Goal: Find specific page/section: Find specific page/section

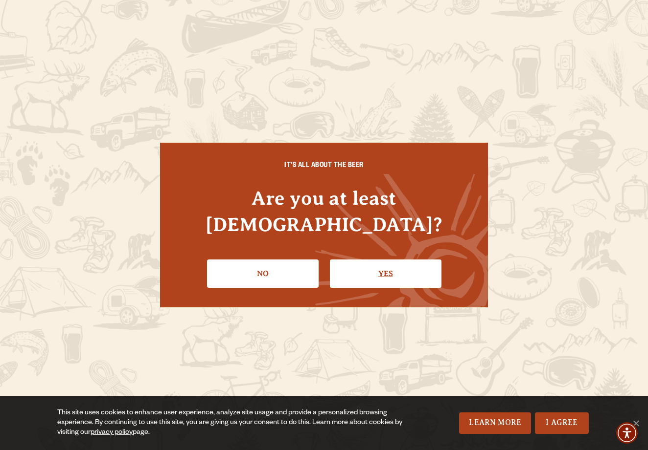
click at [423, 262] on link "Yes" at bounding box center [386, 274] width 112 height 28
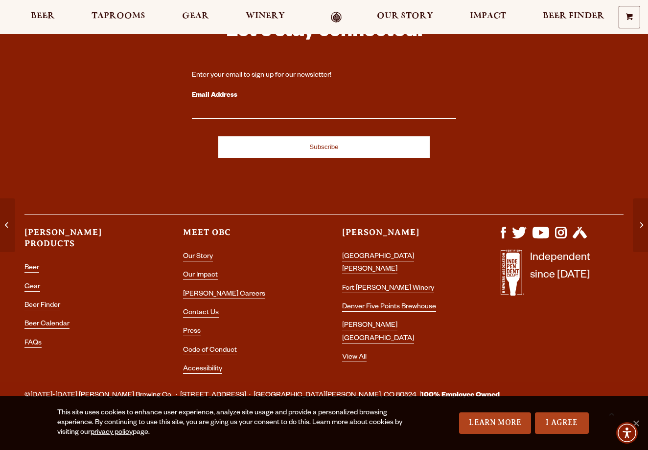
scroll to position [2019, 0]
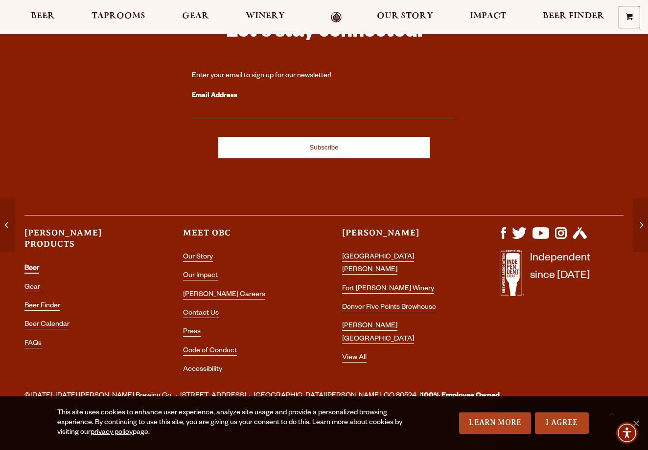
click at [36, 265] on link "Beer" at bounding box center [31, 269] width 15 height 9
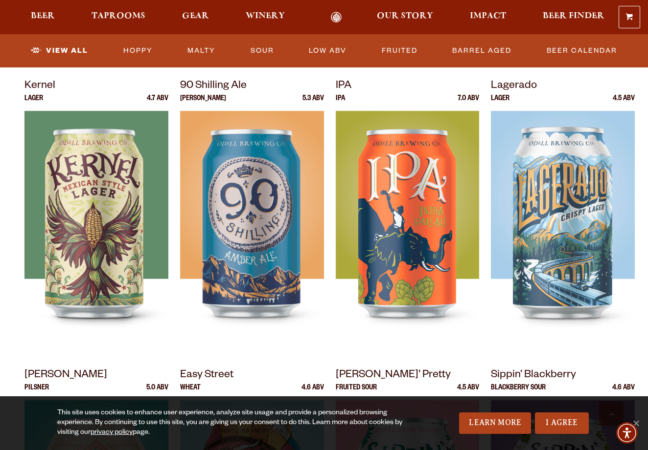
scroll to position [414, 0]
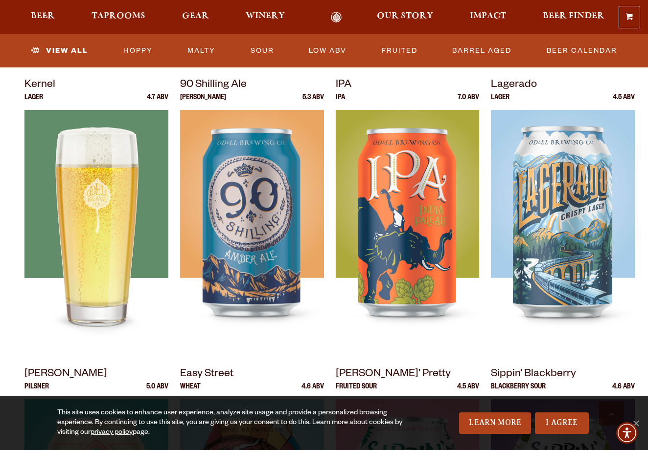
click at [103, 231] on img at bounding box center [96, 232] width 144 height 245
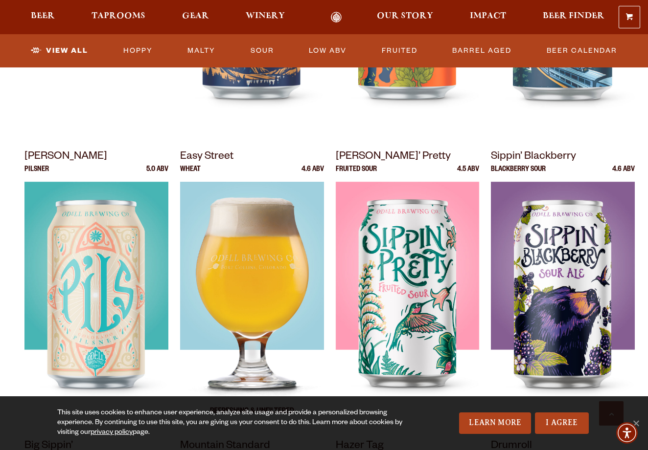
scroll to position [631, 0]
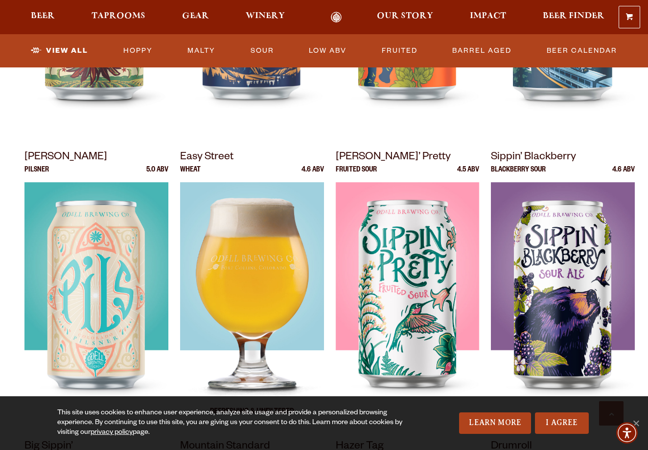
click at [250, 242] on img at bounding box center [252, 304] width 144 height 245
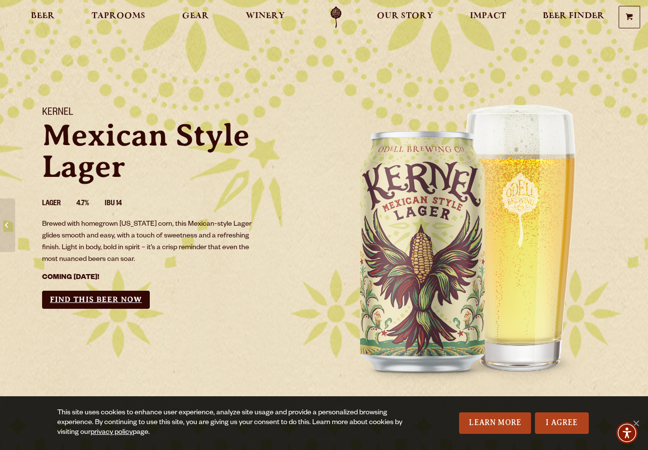
click at [77, 296] on link "Find this Beer Now" at bounding box center [96, 300] width 108 height 18
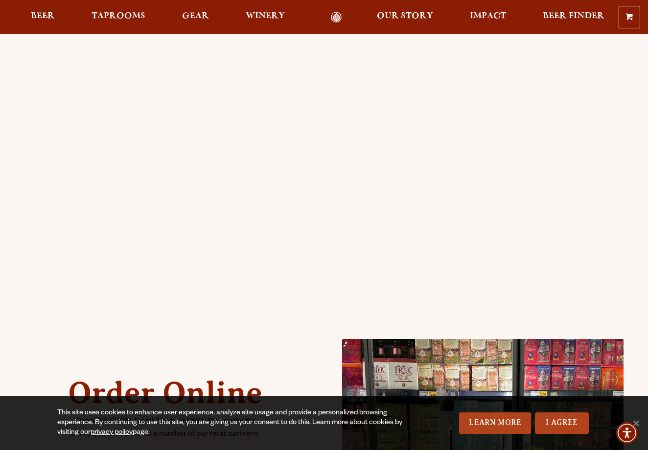
scroll to position [135, 0]
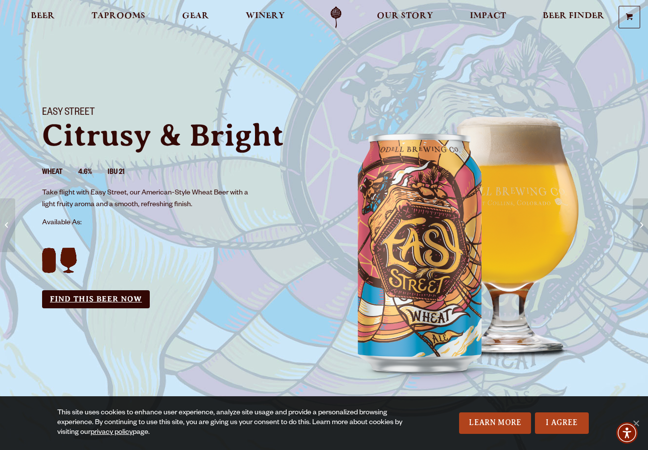
click at [85, 299] on link "Find this Beer Now" at bounding box center [96, 300] width 108 height 18
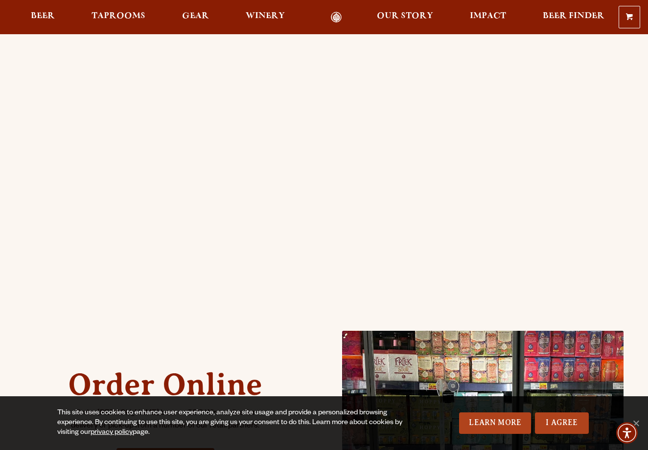
scroll to position [147, 0]
